Goal: Use online tool/utility: Use online tool/utility

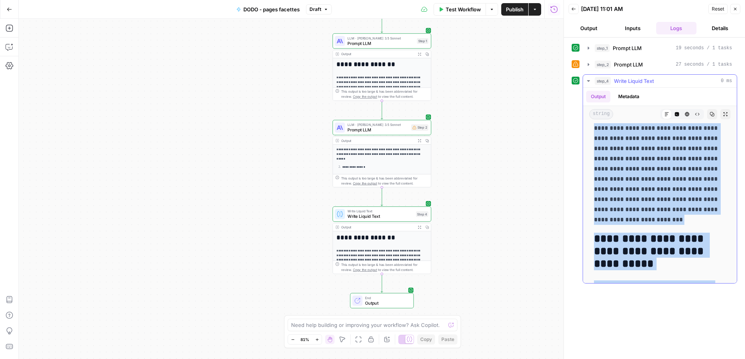
scroll to position [633, 0]
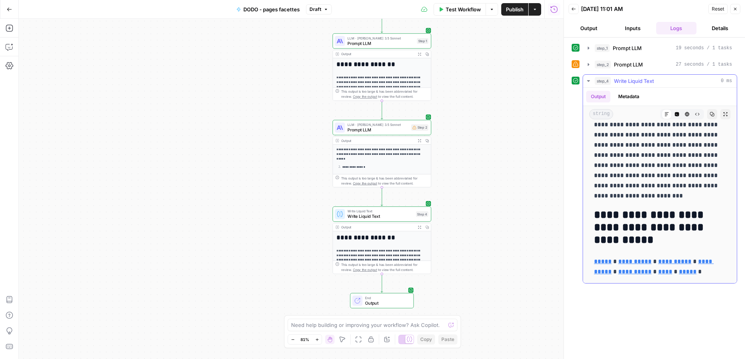
drag, startPoint x: 625, startPoint y: 244, endPoint x: 685, endPoint y: 223, distance: 63.1
click at [625, 244] on h2 "**********" at bounding box center [657, 228] width 126 height 38
click at [706, 224] on h2 "**********" at bounding box center [657, 228] width 126 height 38
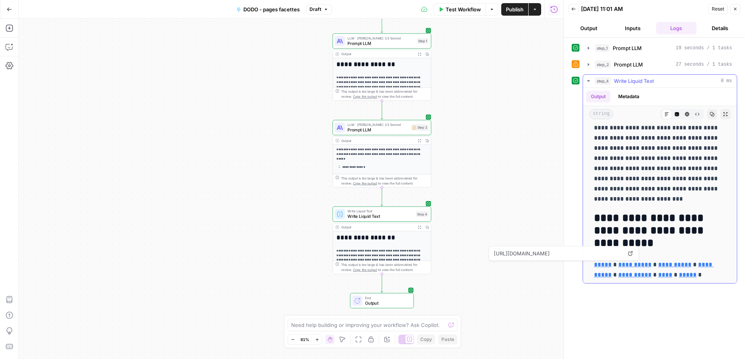
scroll to position [631, 0]
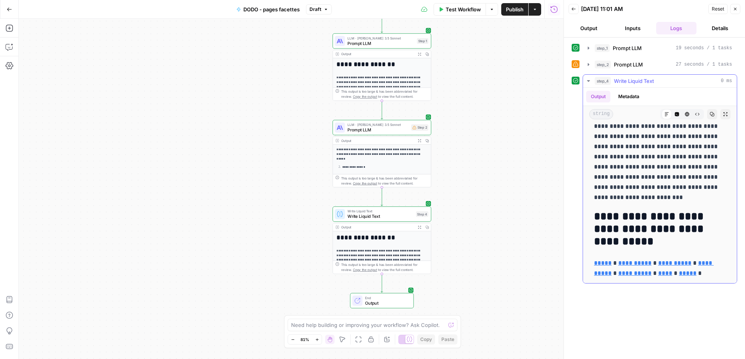
click at [671, 194] on p "**********" at bounding box center [657, 152] width 126 height 102
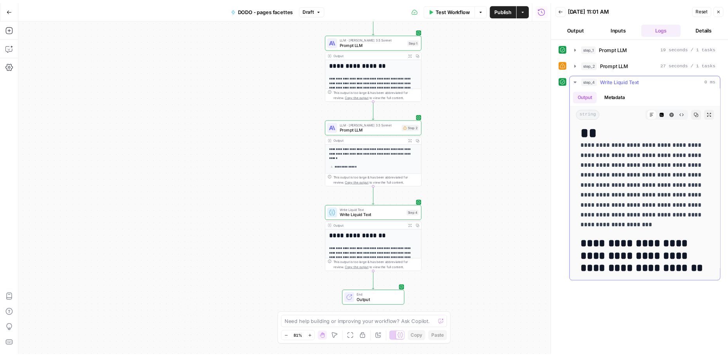
scroll to position [18, 0]
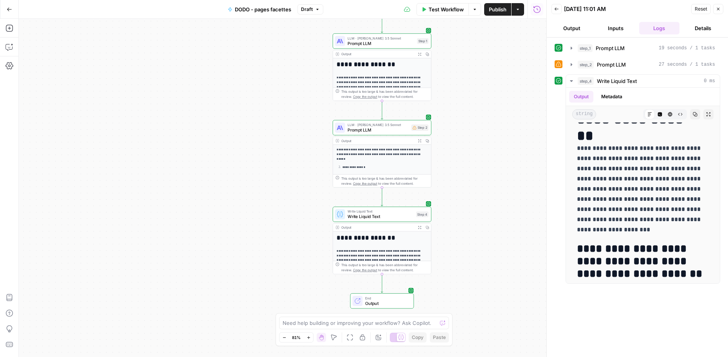
click at [449, 9] on span "Test Workflow" at bounding box center [445, 9] width 35 height 8
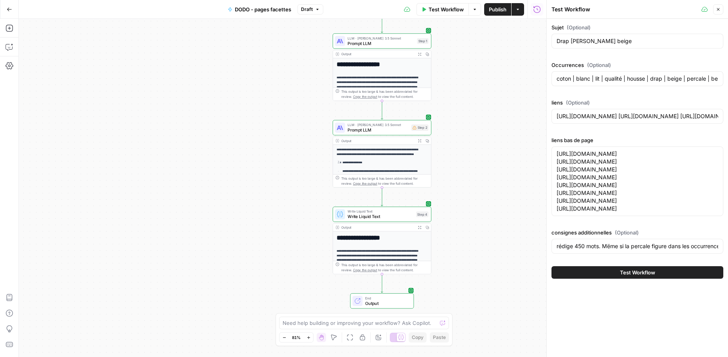
click at [632, 54] on div "Sujet (Optional) Drap housse beige Occurrences (Optional) coton | blanc | lit |…" at bounding box center [637, 139] width 172 height 233
click at [617, 41] on input "Drap [PERSON_NAME] beige" at bounding box center [637, 41] width 162 height 8
paste input "Taie d oreiller blanch"
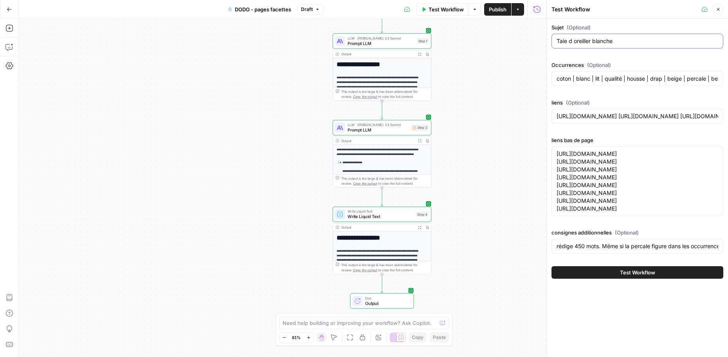
type input "Taie d oreiller blanche"
drag, startPoint x: 708, startPoint y: 208, endPoint x: 514, endPoint y: 142, distance: 205.2
click at [514, 142] on body "**********" at bounding box center [364, 178] width 728 height 357
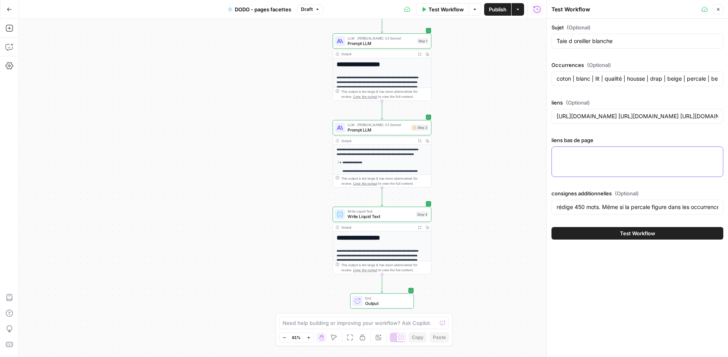
paste textarea "[URL][DOMAIN_NAME]"
drag, startPoint x: 681, startPoint y: 162, endPoint x: 694, endPoint y: 161, distance: 13.7
click at [694, 161] on textarea "[URL][DOMAIN_NAME] [URL][DOMAIN_NAME]" at bounding box center [637, 158] width 162 height 16
click at [634, 165] on textarea "[URL][DOMAIN_NAME] [URL][DOMAIN_NAME]" at bounding box center [637, 158] width 162 height 16
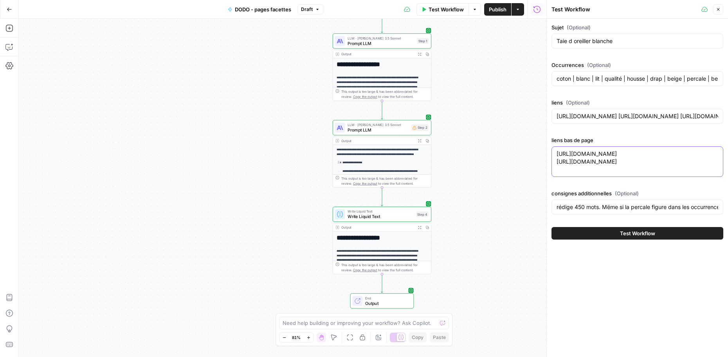
paste textarea "[URL][DOMAIN_NAME]"
drag, startPoint x: 687, startPoint y: 177, endPoint x: 694, endPoint y: 176, distance: 6.7
click at [694, 173] on textarea "[URL][DOMAIN_NAME] [URL][DOMAIN_NAME] [URL][DOMAIN_NAME]" at bounding box center [637, 161] width 162 height 23
click at [710, 173] on textarea "[URL][DOMAIN_NAME] [URL][DOMAIN_NAME] [URL][DOMAIN_NAME]" at bounding box center [637, 161] width 162 height 23
paste textarea "[URL][DOMAIN_NAME]"
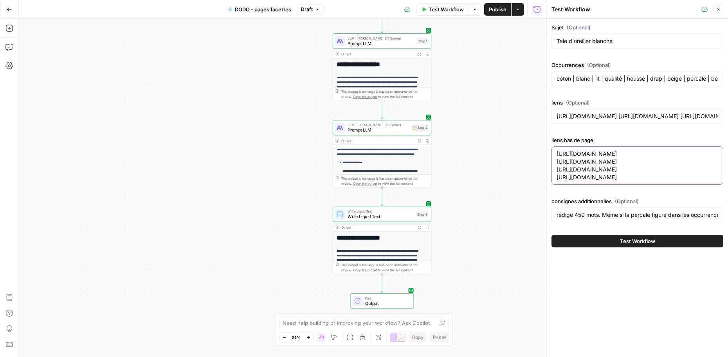
drag, startPoint x: 695, startPoint y: 185, endPoint x: 682, endPoint y: 185, distance: 12.9
click at [682, 181] on textarea "[URL][DOMAIN_NAME] [URL][DOMAIN_NAME] [URL][DOMAIN_NAME] [URL][DOMAIN_NAME]" at bounding box center [637, 165] width 162 height 31
drag, startPoint x: 704, startPoint y: 183, endPoint x: 556, endPoint y: 183, distance: 148.3
click at [556, 181] on textarea "[URL][DOMAIN_NAME] [URL][DOMAIN_NAME] [URL][DOMAIN_NAME] [URL][DOMAIN_NAME]" at bounding box center [637, 165] width 162 height 31
paste textarea "gris-fonce"
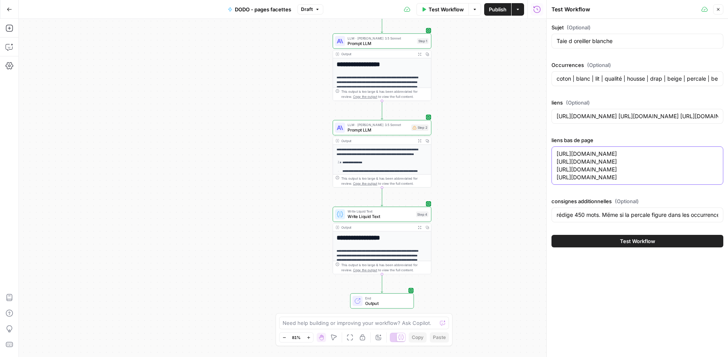
drag, startPoint x: 710, startPoint y: 178, endPoint x: 512, endPoint y: 170, distance: 197.7
click at [512, 170] on body "**********" at bounding box center [364, 178] width 728 height 357
click at [611, 181] on textarea "[URL][DOMAIN_NAME] [URL][DOMAIN_NAME] [URL][DOMAIN_NAME] [URL][DOMAIN_NAME]" at bounding box center [637, 165] width 162 height 31
paste textarea "[URL][DOMAIN_NAME]"
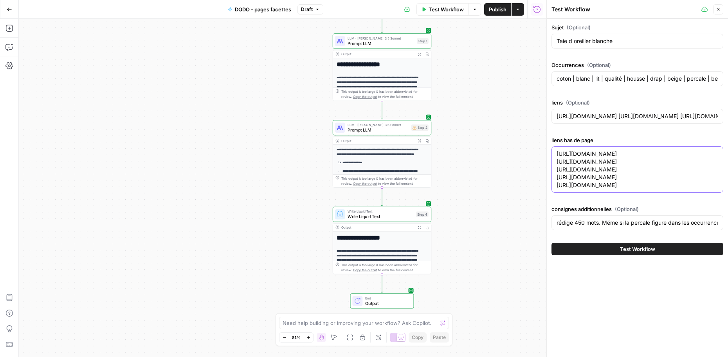
drag, startPoint x: 604, startPoint y: 211, endPoint x: 541, endPoint y: 195, distance: 65.3
click at [541, 195] on body "**********" at bounding box center [364, 178] width 728 height 357
click at [595, 189] on textarea "[URL][DOMAIN_NAME] [URL][DOMAIN_NAME] [URL][DOMAIN_NAME] [URL][DOMAIN_NAME] [UR…" at bounding box center [637, 169] width 162 height 39
paste textarea "[URL][DOMAIN_NAME]"
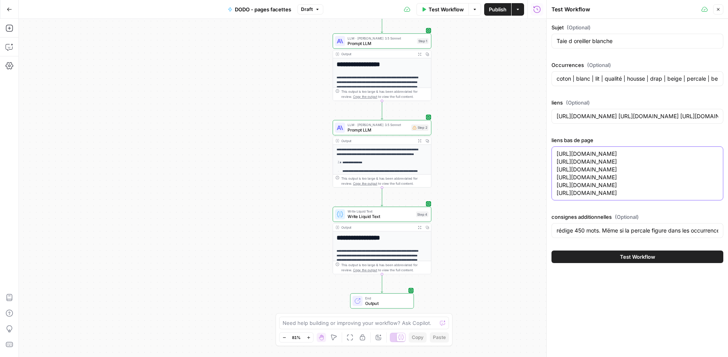
paste textarea "[URL][DOMAIN_NAME]"
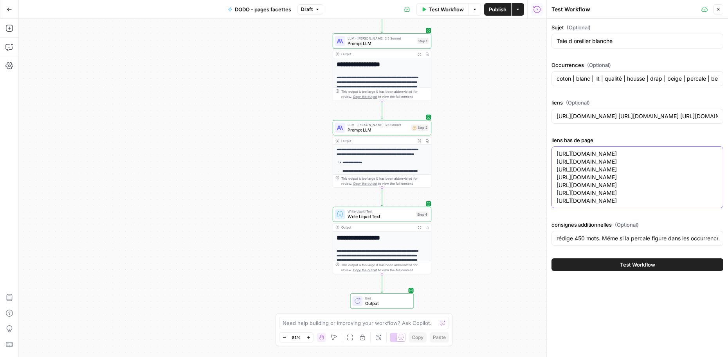
drag, startPoint x: 681, startPoint y: 234, endPoint x: 570, endPoint y: 238, distance: 111.6
click at [570, 205] on textarea "[URL][DOMAIN_NAME] [URL][DOMAIN_NAME] [URL][DOMAIN_NAME] [URL][DOMAIN_NAME] [UR…" at bounding box center [637, 177] width 162 height 55
drag, startPoint x: 584, startPoint y: 192, endPoint x: 545, endPoint y: 182, distance: 41.1
click at [546, 182] on div "Test Workflow Close Sujet (Optional) Taie d oreiller blanche Occurrences (Optio…" at bounding box center [637, 178] width 182 height 357
click at [611, 193] on textarea "[URL][DOMAIN_NAME] [URL][DOMAIN_NAME] [URL][DOMAIN_NAME] [URL][DOMAIN_NAME] [UR…" at bounding box center [637, 177] width 162 height 55
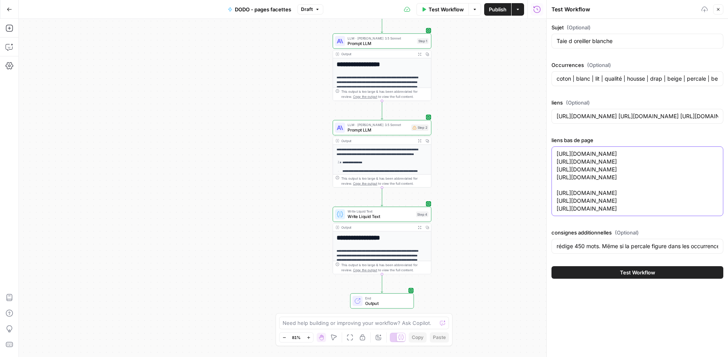
paste textarea "[URL][DOMAIN_NAME]"
drag, startPoint x: 570, startPoint y: 209, endPoint x: 550, endPoint y: 207, distance: 19.7
click at [550, 207] on div "Sujet (Optional) Taie d oreiller blanche Occurrences (Optional) coton | blanc |…" at bounding box center [636, 151] width 181 height 264
type textarea "[URL][DOMAIN_NAME] [URL][DOMAIN_NAME] [URL][DOMAIN_NAME] [URL][DOMAIN_NAME] [UR…"
drag, startPoint x: 653, startPoint y: 287, endPoint x: 763, endPoint y: 285, distance: 109.9
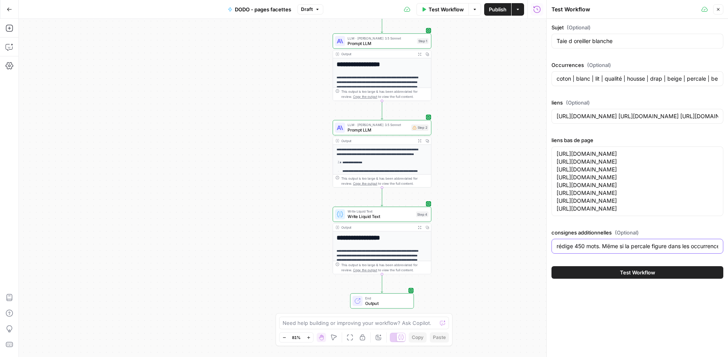
click at [728, 285] on html "**********" at bounding box center [364, 178] width 728 height 357
drag, startPoint x: 687, startPoint y: 289, endPoint x: 762, endPoint y: 282, distance: 75.9
click at [728, 282] on html "**********" at bounding box center [364, 178] width 728 height 357
drag, startPoint x: 706, startPoint y: 289, endPoint x: 697, endPoint y: 286, distance: 9.0
click at [706, 250] on input "rédige 450 mots. Mëme si la percale figure dans les occurrences, ce n'est pas l…" at bounding box center [637, 246] width 162 height 8
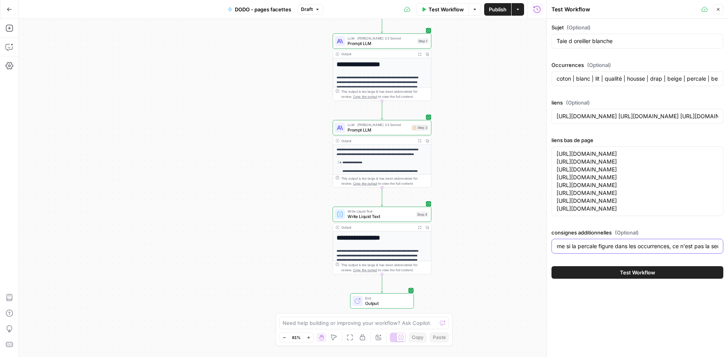
scroll to position [0, 211]
drag, startPoint x: 715, startPoint y: 286, endPoint x: 748, endPoint y: 282, distance: 33.0
click at [728, 282] on html "**********" at bounding box center [364, 178] width 728 height 357
click at [652, 250] on input "rédige 450 mots. Mëme si la percale figure dans les occurrences, ce n'est pas l…" at bounding box center [637, 246] width 162 height 8
drag, startPoint x: 644, startPoint y: 286, endPoint x: 659, endPoint y: 283, distance: 15.0
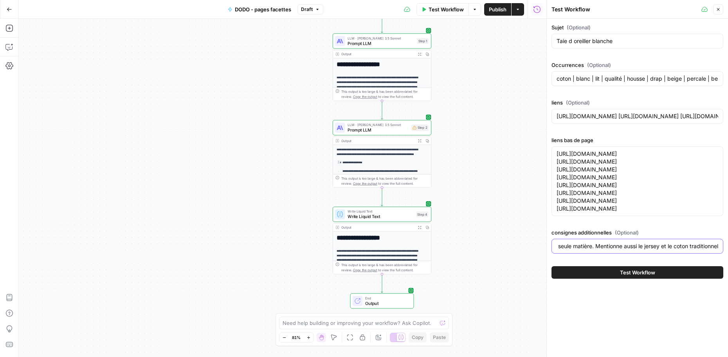
click at [659, 250] on input "rédige 450 mots. Mëme si la percale figure dans les occurrences, ce n'est pas l…" at bounding box center [637, 246] width 162 height 8
type input "rédige 450 mots. Mëme si la percale figure dans les occurrences, ce n'est pas l…"
click at [584, 81] on input "coton | blanc | lit | qualité | housse | drap | beige | percale | besoin | gris…" at bounding box center [637, 79] width 162 height 8
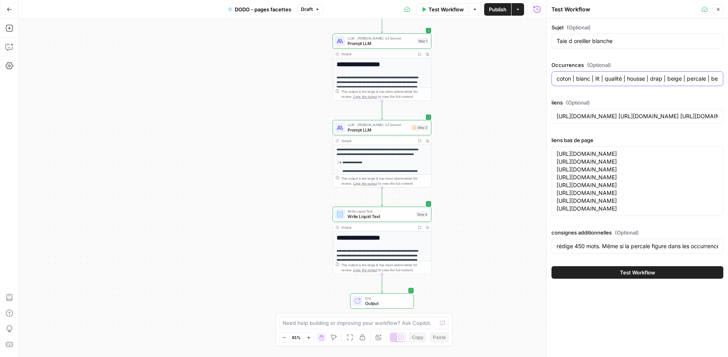
click at [584, 81] on input "coton | blanc | lit | qualité | housse | drap | beige | percale | besoin | gris…" at bounding box center [637, 79] width 162 height 8
paste input "lit | coton | taie | couette | confort | housse | literie | blanc | entretien |…"
type input "lit | coton | taie | couette | confort | housse | literie | blanc | entretien |…"
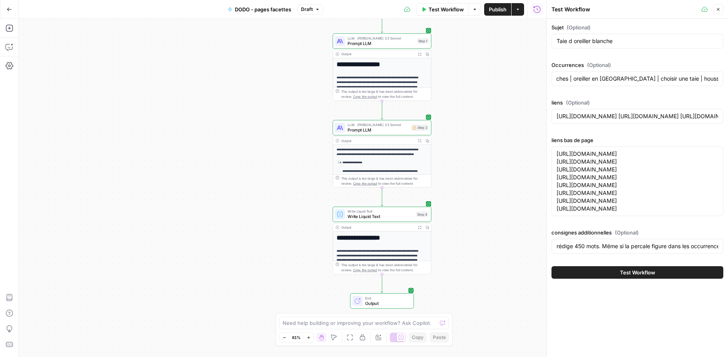
scroll to position [0, 0]
click at [631, 276] on span "Test Workflow" at bounding box center [637, 272] width 35 height 8
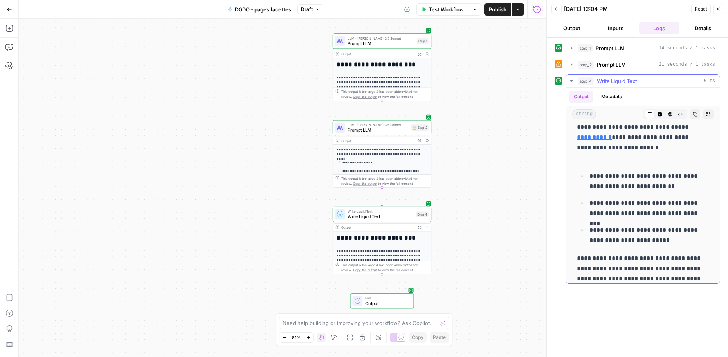
scroll to position [666, 0]
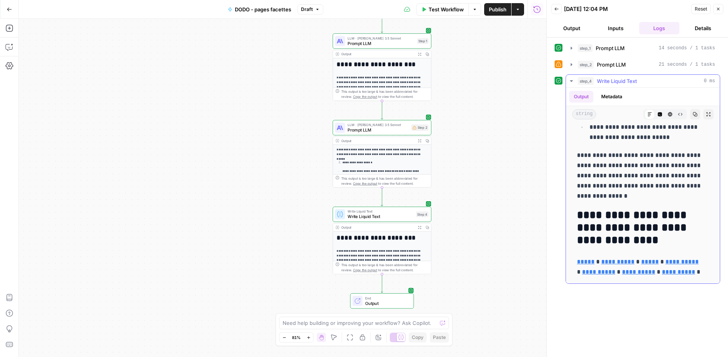
drag, startPoint x: 578, startPoint y: 131, endPoint x: 705, endPoint y: 273, distance: 190.9
copy div "**********"
drag, startPoint x: 446, startPoint y: 8, endPoint x: 575, endPoint y: 18, distance: 128.6
click at [447, 8] on span "Test Workflow" at bounding box center [445, 9] width 35 height 8
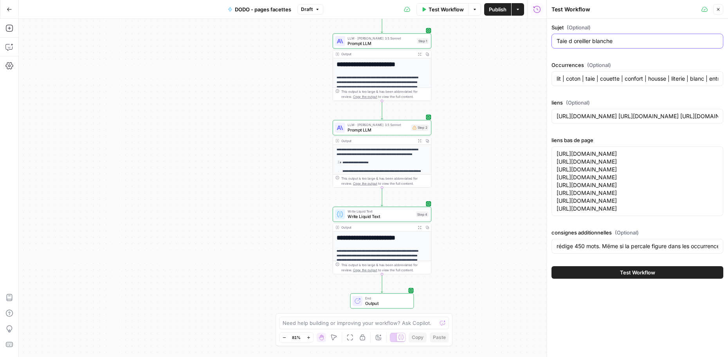
click at [598, 39] on input "Taie d oreiller blanche" at bounding box center [637, 41] width 162 height 8
paste input "Matelas Anti punaises de lit"
drag, startPoint x: 560, startPoint y: 155, endPoint x: 700, endPoint y: 263, distance: 177.6
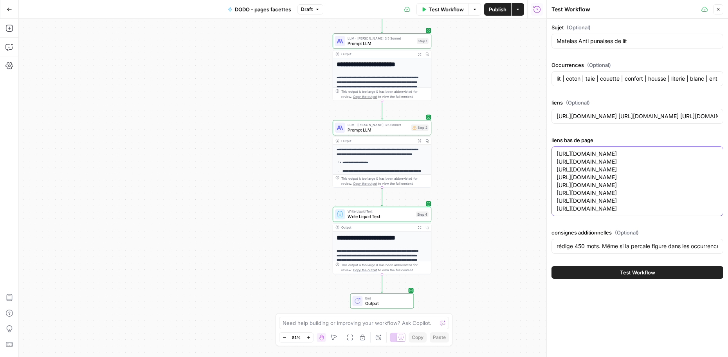
click at [700, 257] on div "Sujet (Optional) Matelas Anti punaises de lit Occurrences (Optional) lit | coto…" at bounding box center [637, 139] width 172 height 233
click at [604, 47] on div "Matelas Anti punaises de lit" at bounding box center [637, 41] width 172 height 15
click at [602, 43] on input "Matelas Anti punaises de lit" at bounding box center [637, 41] width 162 height 8
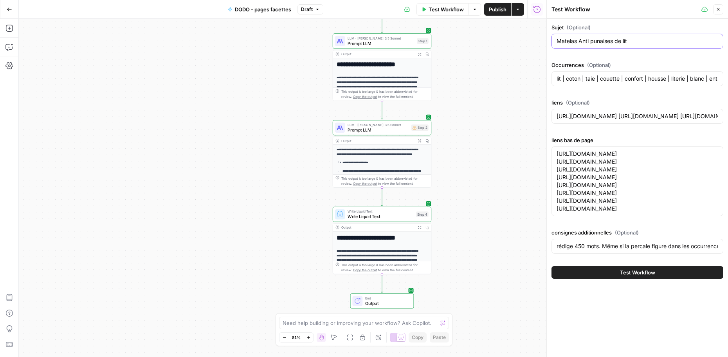
click at [602, 43] on input "Matelas Anti punaises de lit" at bounding box center [637, 41] width 162 height 8
paste input "Housse de couette Jersey"
type input "Housse de couette Jersey"
drag, startPoint x: 560, startPoint y: 160, endPoint x: 752, endPoint y: 290, distance: 232.3
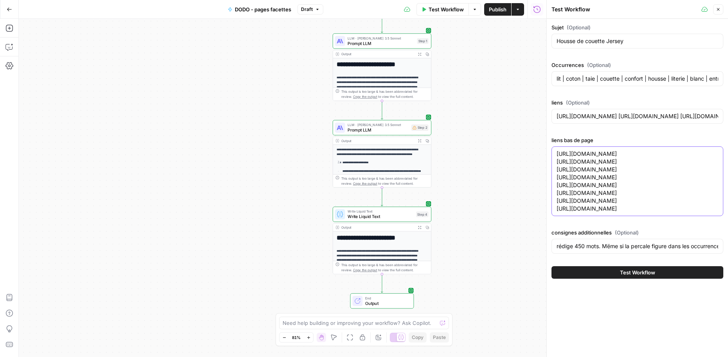
click at [728, 290] on html "**********" at bounding box center [364, 178] width 728 height 357
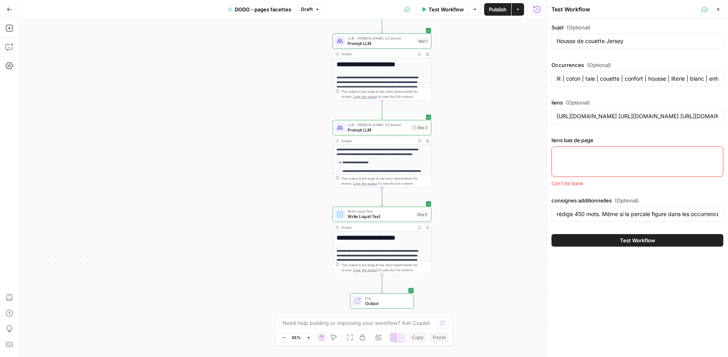
paste textarea "[URL][DOMAIN_NAME]"
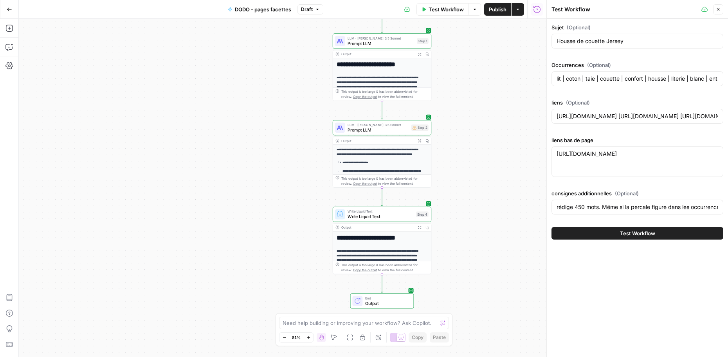
click at [597, 172] on div "[URL][DOMAIN_NAME] [URL][DOMAIN_NAME]" at bounding box center [637, 161] width 172 height 31
click at [597, 171] on div "[URL][DOMAIN_NAME] [URL][DOMAIN_NAME]" at bounding box center [637, 161] width 172 height 31
click at [621, 168] on div "[URL][DOMAIN_NAME] [URL][DOMAIN_NAME]" at bounding box center [637, 161] width 172 height 31
click at [617, 158] on textarea "[URL][DOMAIN_NAME]" at bounding box center [637, 154] width 162 height 8
paste textarea "[URL][DOMAIN_NAME]"
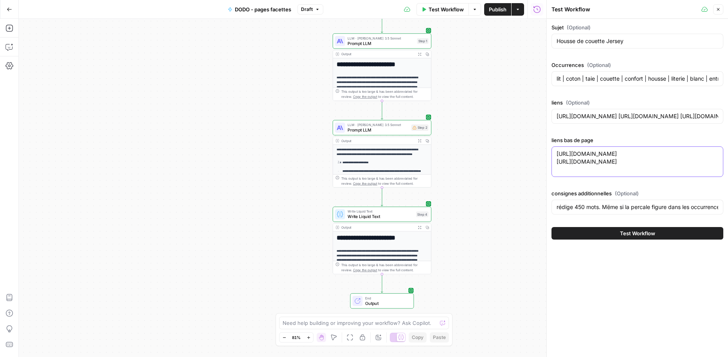
paste textarea "[URL][DOMAIN_NAME]"
drag, startPoint x: 696, startPoint y: 186, endPoint x: 714, endPoint y: 186, distance: 18.0
click at [714, 173] on textarea "[URL][DOMAIN_NAME] [URL][DOMAIN_NAME] [URL][DOMAIN_NAME]" at bounding box center [637, 161] width 162 height 23
click at [606, 173] on textarea "[URL][DOMAIN_NAME] [URL][DOMAIN_NAME] [URL][DOMAIN_NAME]" at bounding box center [637, 161] width 162 height 23
paste textarea "[URL][DOMAIN_NAME]"
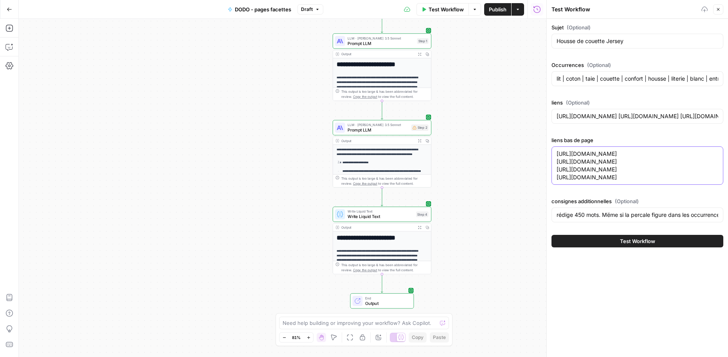
paste textarea "[URL][DOMAIN_NAME]"
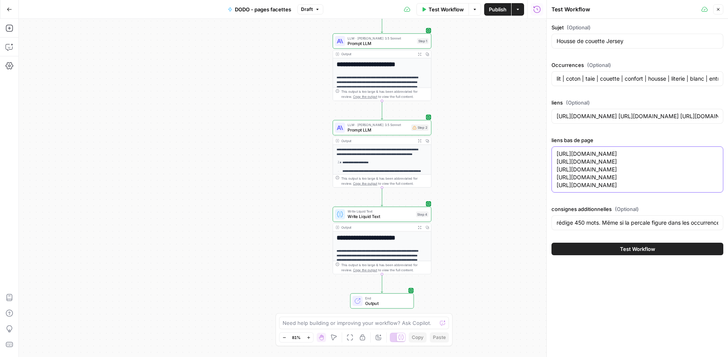
drag, startPoint x: 595, startPoint y: 225, endPoint x: 580, endPoint y: 226, distance: 14.9
click at [588, 189] on textarea "[URL][DOMAIN_NAME] [URL][DOMAIN_NAME] [URL][DOMAIN_NAME] [URL][DOMAIN_NAME] [UR…" at bounding box center [637, 169] width 162 height 39
drag, startPoint x: 578, startPoint y: 225, endPoint x: 593, endPoint y: 223, distance: 15.8
click at [593, 189] on textarea "[URL][DOMAIN_NAME] [URL][DOMAIN_NAME] [URL][DOMAIN_NAME] [URL][DOMAIN_NAME] [UR…" at bounding box center [637, 169] width 162 height 39
drag, startPoint x: 614, startPoint y: 223, endPoint x: 550, endPoint y: 215, distance: 64.3
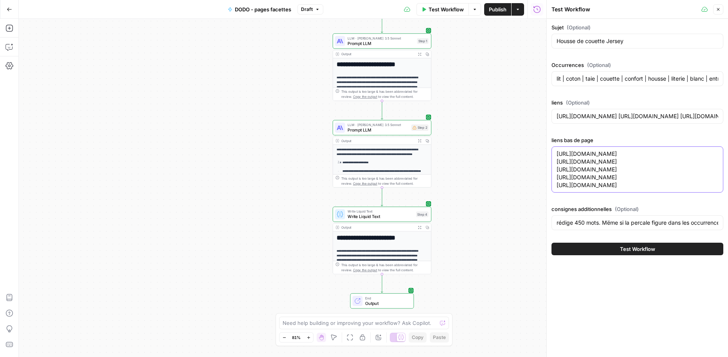
click at [550, 215] on div "Sujet (Optional) Housse de couette Jersey Occurrences (Optional) lit | coton | …" at bounding box center [636, 139] width 181 height 241
type textarea "[URL][DOMAIN_NAME] [URL][DOMAIN_NAME] [URL][DOMAIN_NAME] [URL][DOMAIN_NAME] [UR…"
click at [628, 226] on input "rédige 450 mots. Mëme si la percale figure dans les occurrences, ce n'est pas l…" at bounding box center [637, 223] width 162 height 8
drag, startPoint x: 607, startPoint y: 262, endPoint x: 796, endPoint y: 264, distance: 188.9
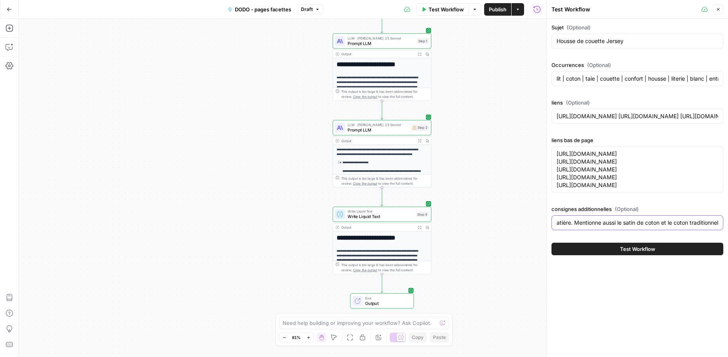
click at [728, 264] on html "**********" at bounding box center [364, 178] width 728 height 357
type input "rédige 450 mots."
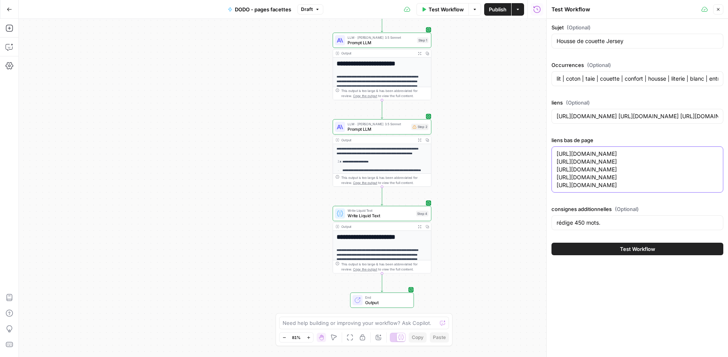
drag, startPoint x: 616, startPoint y: 208, endPoint x: 533, endPoint y: 194, distance: 84.4
click at [532, 195] on body "**********" at bounding box center [364, 178] width 728 height 357
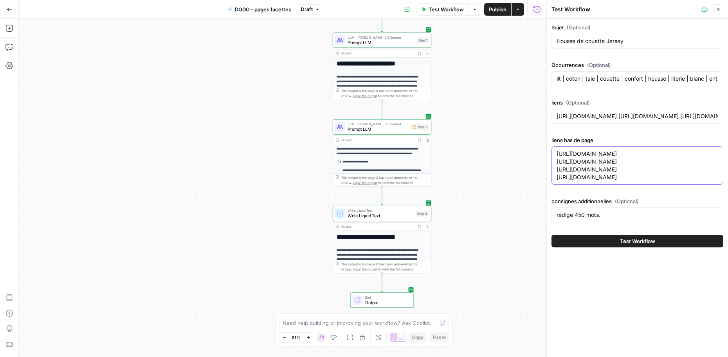
type textarea "[URL][DOMAIN_NAME] [URL][DOMAIN_NAME] [URL][DOMAIN_NAME] [URL][DOMAIN_NAME]"
click at [608, 75] on input "lit | coton | taie | couette | confort | housse | literie | blanc | entretien |…" at bounding box center [637, 79] width 162 height 8
paste input "housse de couette | qualité | coton | housse | couette | jersey | couette en [G…"
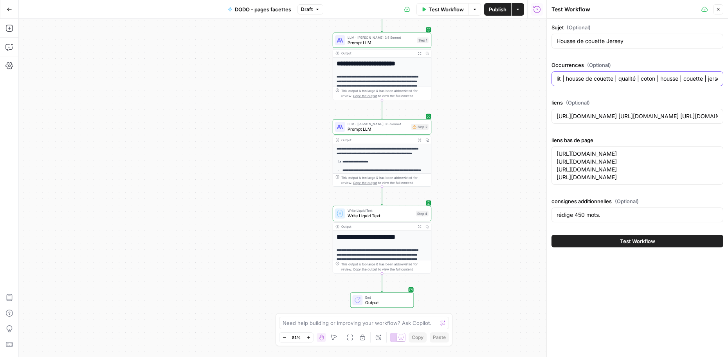
scroll to position [0, 323]
type input "lit | housse de couette | qualité | coton | housse | couette | jersey | couette…"
click at [608, 43] on input "Housse de couette Jersey" at bounding box center [637, 41] width 162 height 8
type input "Housse de couette jersey"
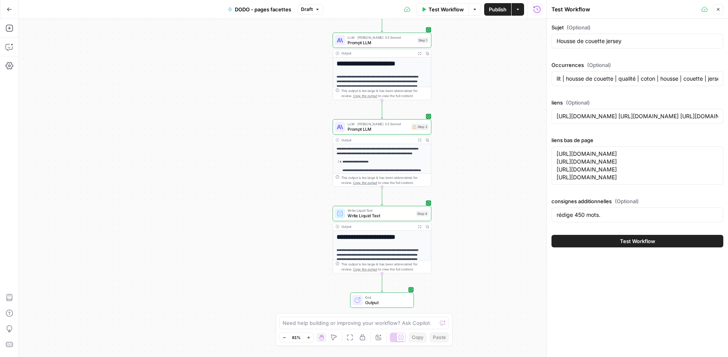
click at [604, 247] on button "Test Workflow" at bounding box center [637, 241] width 172 height 13
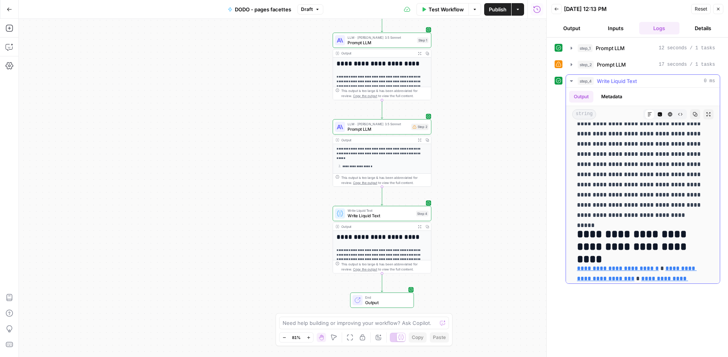
scroll to position [604, 0]
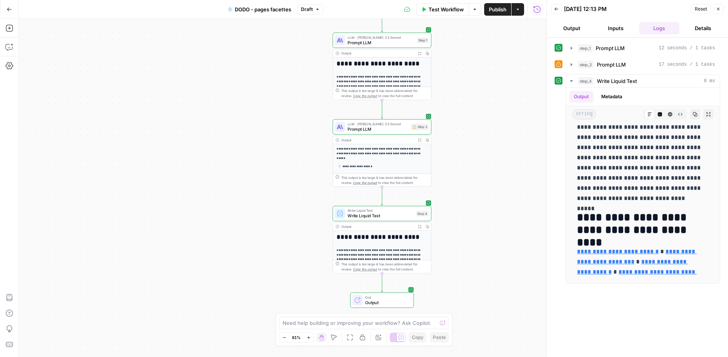
drag, startPoint x: 576, startPoint y: 132, endPoint x: 725, endPoint y: 269, distance: 202.9
click at [725, 269] on div "**********" at bounding box center [636, 197] width 181 height 319
copy div "**********"
drag, startPoint x: 433, startPoint y: 7, endPoint x: 444, endPoint y: 11, distance: 11.3
click at [433, 7] on span "Test Workflow" at bounding box center [445, 9] width 35 height 8
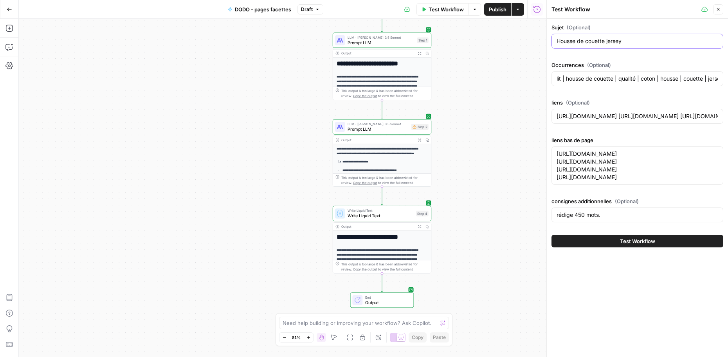
click at [601, 39] on input "Housse de couette jersey" at bounding box center [637, 41] width 162 height 8
paste input "Matelas Anti punaises de lit"
type input "Matelas Anti punaises de lit"
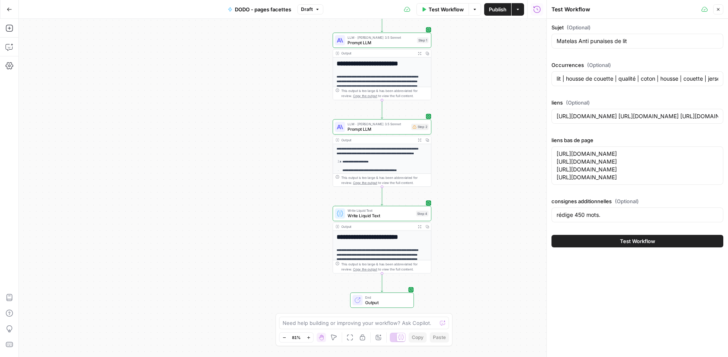
click at [571, 70] on div "Occurrences (Optional) lit | housse de couette | qualité | coton | housse | cou…" at bounding box center [637, 75] width 172 height 28
click at [573, 77] on input "lit | housse de couette | qualité | coton | housse | couette | jersey | couette…" at bounding box center [637, 79] width 162 height 8
click at [590, 181] on textarea "[URL][DOMAIN_NAME] [URL][DOMAIN_NAME] [URL][DOMAIN_NAME] [URL][DOMAIN_NAME]" at bounding box center [637, 165] width 162 height 31
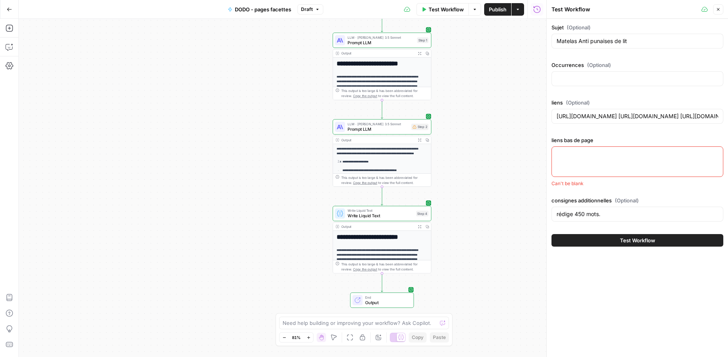
click at [611, 120] on div "[URL][DOMAIN_NAME] [URL][DOMAIN_NAME] [URL][DOMAIN_NAME] [URL][DOMAIN_NAME] [UR…" at bounding box center [637, 116] width 172 height 15
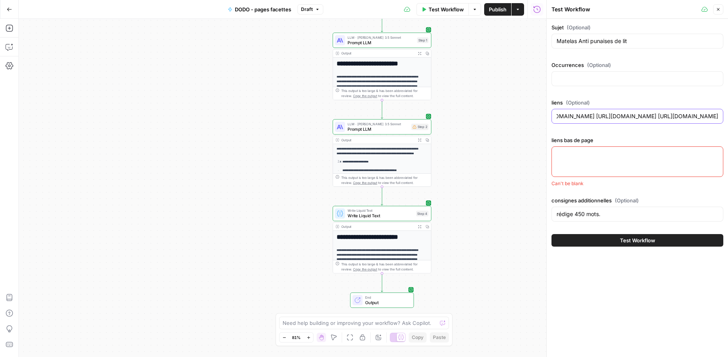
scroll to position [0, 500]
click at [611, 118] on input "[URL][DOMAIN_NAME] [URL][DOMAIN_NAME] [URL][DOMAIN_NAME] [URL][DOMAIN_NAME] [UR…" at bounding box center [637, 116] width 162 height 8
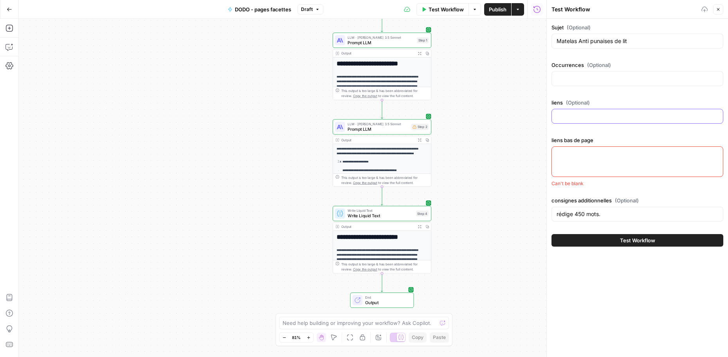
click at [615, 115] on input "liens (Optional)" at bounding box center [637, 116] width 162 height 8
type input "[URL][DOMAIN_NAME] [URL][DOMAIN_NAME]"
click at [627, 163] on div at bounding box center [637, 161] width 172 height 31
drag, startPoint x: 656, startPoint y: 115, endPoint x: 764, endPoint y: 114, distance: 108.0
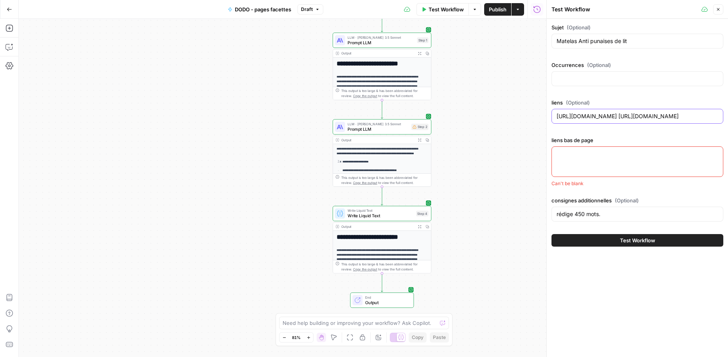
click at [728, 114] on html "**********" at bounding box center [364, 178] width 728 height 357
click at [570, 152] on textarea "liens bas de page" at bounding box center [637, 154] width 162 height 8
click at [589, 92] on div "Sujet (Optional) Matelas Anti punaises de lit Occurrences (Optional) liens (Opt…" at bounding box center [637, 123] width 172 height 201
click at [585, 162] on div at bounding box center [637, 161] width 172 height 31
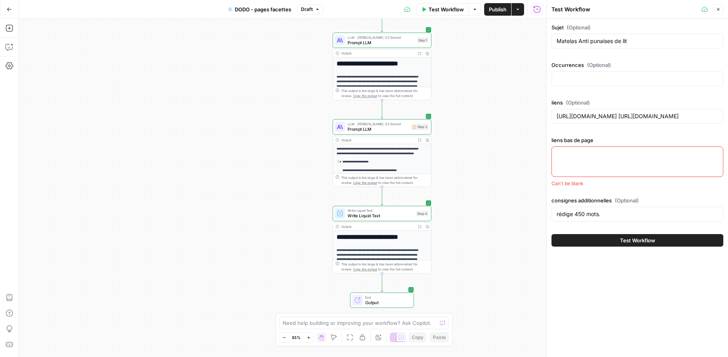
paste textarea "[URL][DOMAIN_NAME]"
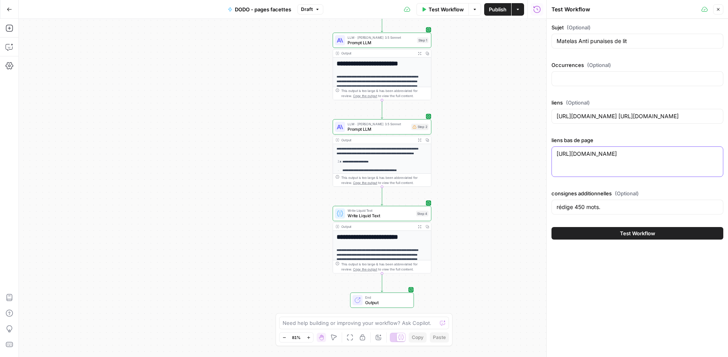
type textarea "[URL][DOMAIN_NAME]"
drag, startPoint x: 609, startPoint y: 206, endPoint x: 638, endPoint y: 207, distance: 29.0
click at [638, 207] on input "rédige 450 mots." at bounding box center [637, 207] width 162 height 8
paste input "Combinaison ressorts ensachés/mousse"
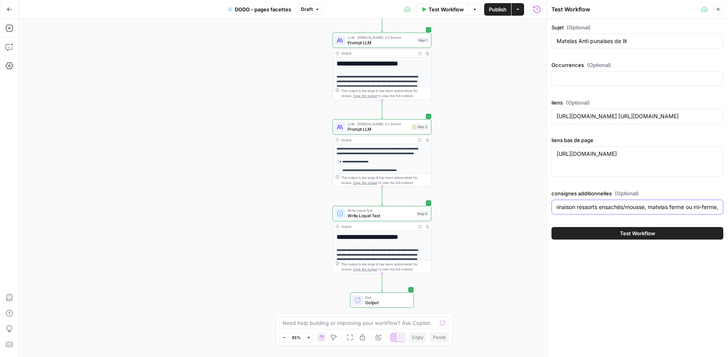
drag, startPoint x: 713, startPoint y: 205, endPoint x: 757, endPoint y: 203, distance: 43.4
click at [728, 203] on html "**********" at bounding box center [364, 178] width 728 height 357
type input "rédige 450 mots. Combinaison ressorts ensachés/mousse, matelas ferme ou mi-ferm…"
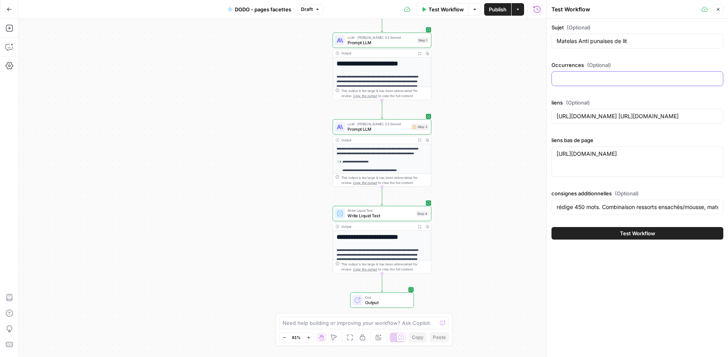
click at [619, 77] on input "Occurrences (Optional)" at bounding box center [637, 79] width 162 height 8
paste input "protection | anti | punaises | punaises de lit | lit | housse | matelas | trait…"
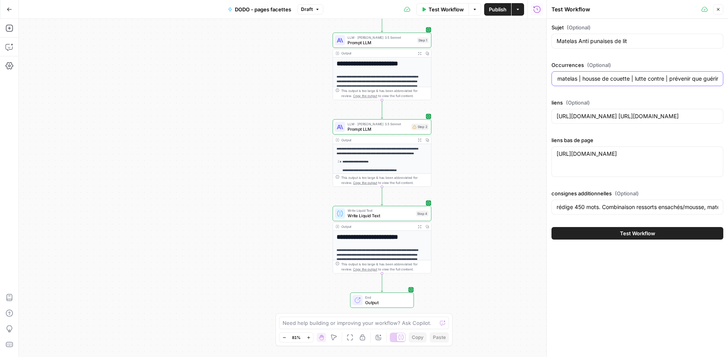
type input "protection | anti | punaises | punaises de lit | lit | housse | matelas | trait…"
click at [596, 235] on button "Test Workflow" at bounding box center [637, 233] width 172 height 13
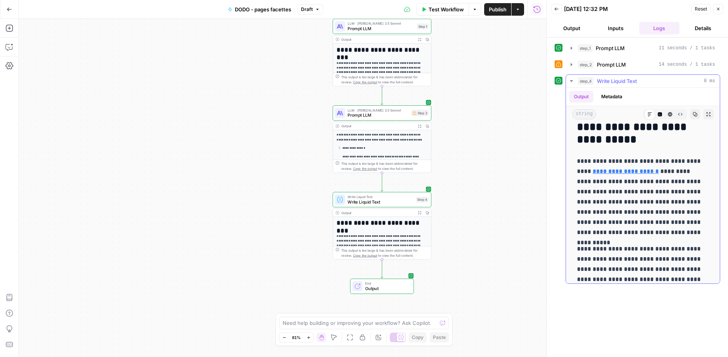
scroll to position [619, 0]
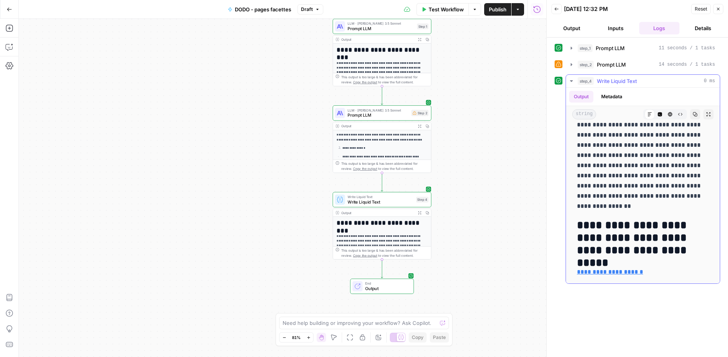
drag, startPoint x: 575, startPoint y: 132, endPoint x: 683, endPoint y: 271, distance: 175.1
copy div "**********"
